Goal: Communication & Community: Answer question/provide support

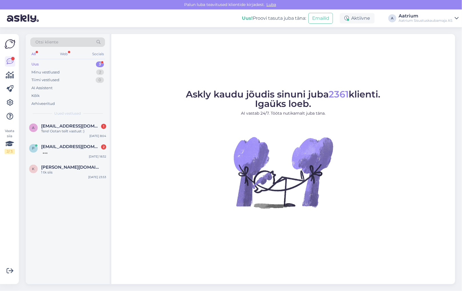
click at [145, 192] on figure "Askly kaudu jõudis sinuni juba 2361 klienti. Igaüks loeb. AI vastab 24/7. Tööta…" at bounding box center [284, 157] width 334 height 134
click at [51, 133] on div "Tere! Ootan teilt vastust :)" at bounding box center [73, 131] width 65 height 5
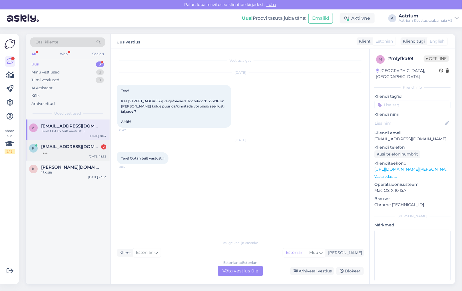
click at [56, 155] on div "p [EMAIL_ADDRESS][DOMAIN_NAME] [DATE] 18:32" at bounding box center [68, 150] width 84 height 21
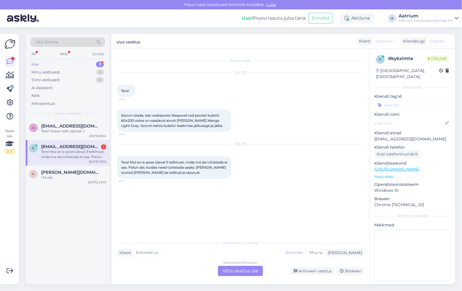
click at [250, 273] on div "Estonian to Estonian Võta vestlus üle" at bounding box center [240, 271] width 45 height 10
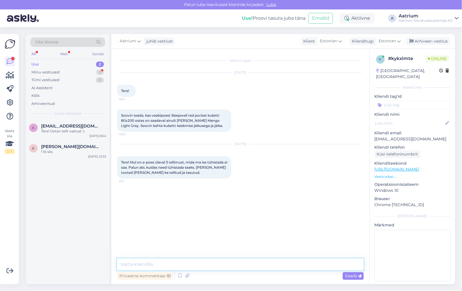
click at [130, 263] on textarea at bounding box center [240, 264] width 247 height 12
type textarea "Tere! Töös on tellimus 1046813."
click at [353, 277] on span "Saada" at bounding box center [353, 275] width 17 height 5
click at [194, 259] on textarea at bounding box center [240, 264] width 247 height 12
type textarea "K"
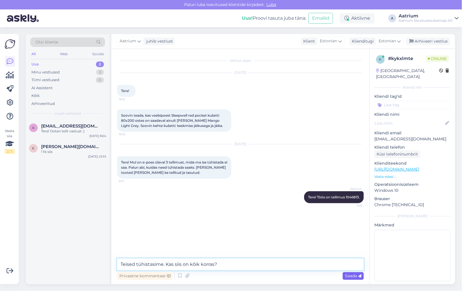
type textarea "Teised tühistasime. Kas siis on kõik korras?"
click at [351, 277] on span "Saada" at bounding box center [353, 275] width 17 height 5
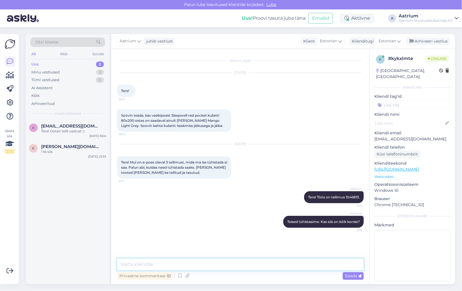
click at [189, 264] on textarea at bounding box center [240, 264] width 247 height 12
paste textarea "1046813"
click at [222, 265] on textarea "Näen, et olete tellinud ainult kušetid, kuid" at bounding box center [240, 264] width 247 height 12
paste textarea "jalad, madrats, kattemadrats, [PERSON_NAME] muud lisad ei kuulu komplekti"
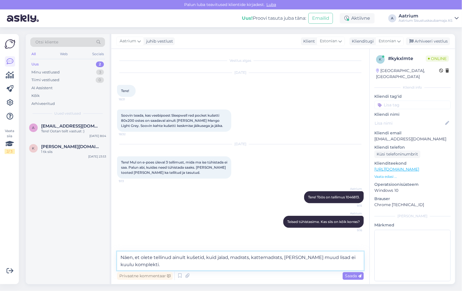
click at [155, 264] on textarea "Näen, et olete tellinud ainult kušetid, kuid jalad, madrats, kattemadrats, [PER…" at bounding box center [240, 260] width 247 height 19
type textarea "Näen, et olete tellinud ainult kušetid, kuid jalad, madrats, kattemadrats, [PER…"
click at [356, 276] on span "Saada" at bounding box center [353, 275] width 17 height 5
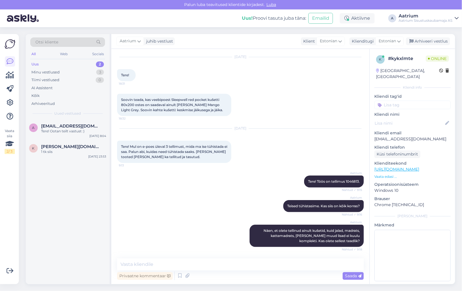
scroll to position [45, 0]
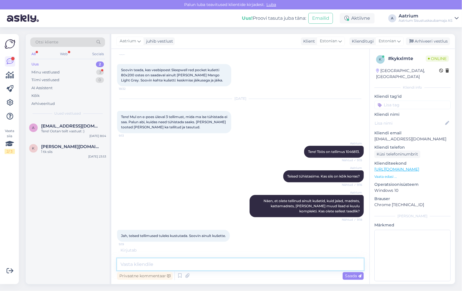
click at [176, 264] on textarea at bounding box center [240, 264] width 247 height 12
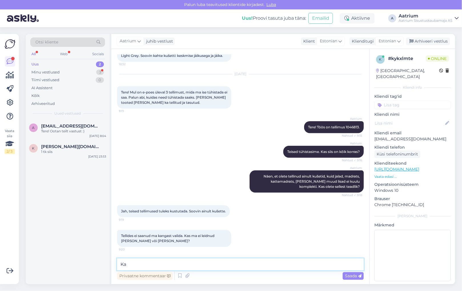
type textarea "K"
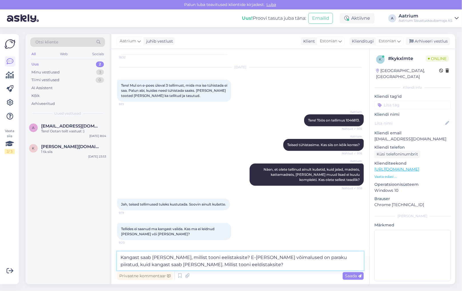
click at [194, 264] on textarea "Kangast saab [PERSON_NAME], millist tooni eelistaksite? E-[PERSON_NAME] võimalu…" at bounding box center [240, 260] width 247 height 19
click at [235, 257] on textarea "Kangast saab [PERSON_NAME], millist tooni eelistaksite? E-[PERSON_NAME] võimalu…" at bounding box center [240, 260] width 247 height 19
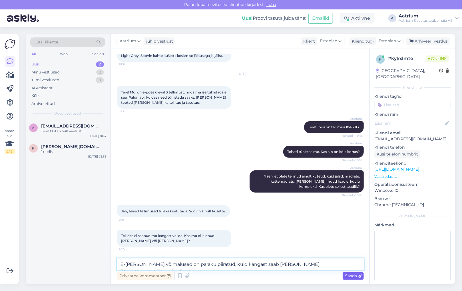
type textarea "E-[PERSON_NAME] võimalused on paraku piiratud, kuid kangast saab [PERSON_NAME].…"
click at [349, 278] on span "Saada" at bounding box center [353, 275] width 17 height 5
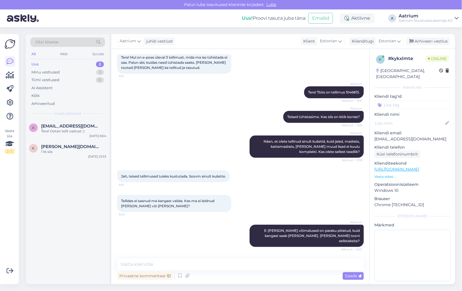
scroll to position [135, 0]
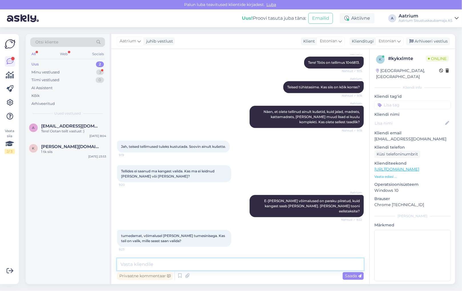
click at [163, 262] on textarea at bounding box center [240, 264] width 247 height 12
paste textarea "[URL][DOMAIN_NAME]"
type textarea "[URL][DOMAIN_NAME]"
click at [349, 275] on span "Saada" at bounding box center [353, 275] width 17 height 5
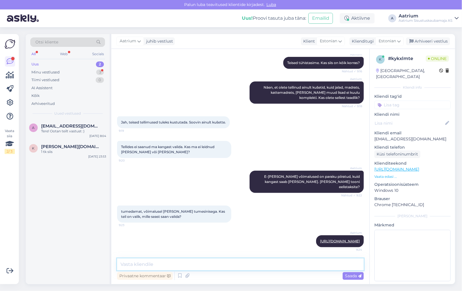
click at [185, 261] on textarea at bounding box center [240, 264] width 247 height 12
click at [209, 260] on textarea "[PERSON_NAME]" at bounding box center [240, 264] width 247 height 12
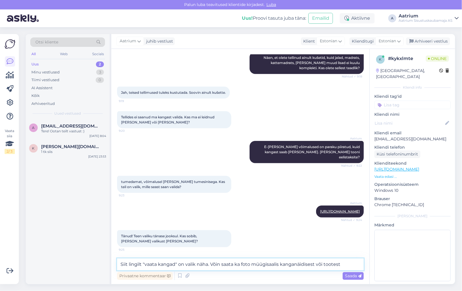
click at [213, 264] on textarea "Siit lingilt "vaata kangad" on valik näha. Võin saata ka foto müügisaalis kanga…" at bounding box center [240, 264] width 247 height 12
click at [141, 263] on textarea "Jah, võin saata ka foto müügisaalis kanganäidisest või tootest" at bounding box center [240, 264] width 247 height 12
click at [272, 265] on textarea "Jah, võime saata ka foto müügisaalis kanganäidisest või tootest" at bounding box center [240, 264] width 247 height 12
click at [203, 263] on textarea "Jah, võime saata ka foto müügisaalis kanganäidisest või tootest, [PERSON_NAME] …" at bounding box center [240, 264] width 247 height 12
click at [289, 265] on textarea "Jah, võime saata ka foto müügisaali kanganäidisest või tootest, [PERSON_NAME] o…" at bounding box center [240, 264] width 247 height 12
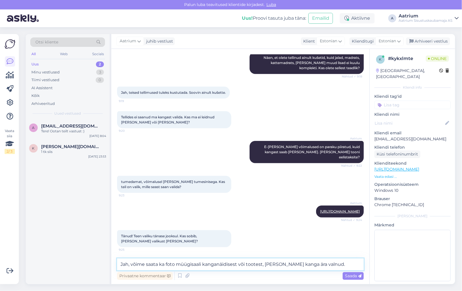
click at [315, 264] on textarea "Jah, võime saata ka foto müügisaali kanganäidisest või tootest, [PERSON_NAME] k…" at bounding box center [240, 264] width 247 height 12
type textarea "Jah, võime saata ka foto müügisaali kanganäidisest või tootest, [PERSON_NAME] k…"
click at [353, 278] on span "Saada" at bounding box center [353, 275] width 17 height 5
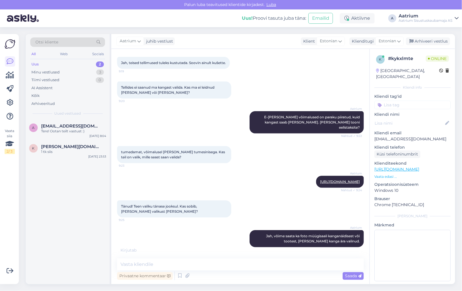
scroll to position [243, 0]
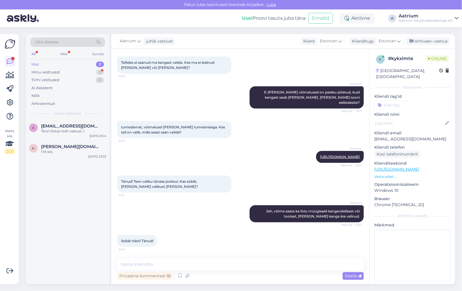
click at [146, 217] on div "Aatrium Jah, võime saata ka foto müügisaali kanganäidisest või tootest, [PERSON…" at bounding box center [240, 214] width 247 height 30
